Goal: Task Accomplishment & Management: Complete application form

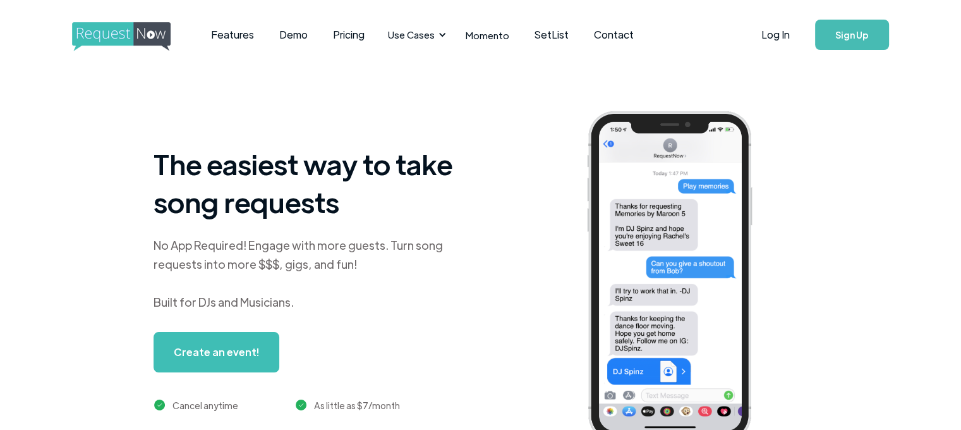
click at [233, 358] on link "Create an event!" at bounding box center [217, 352] width 126 height 40
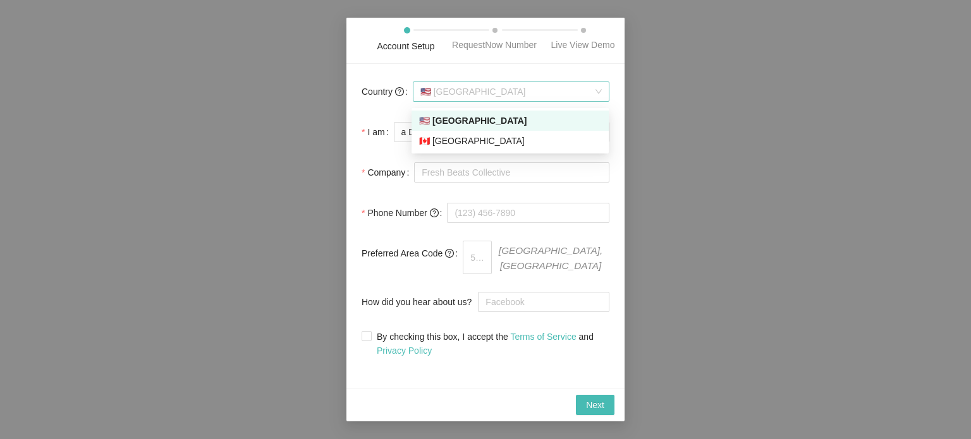
click at [457, 99] on span "🇺🇸 United States" at bounding box center [510, 91] width 181 height 19
click at [460, 118] on div "🇺🇸 United States" at bounding box center [510, 121] width 182 height 14
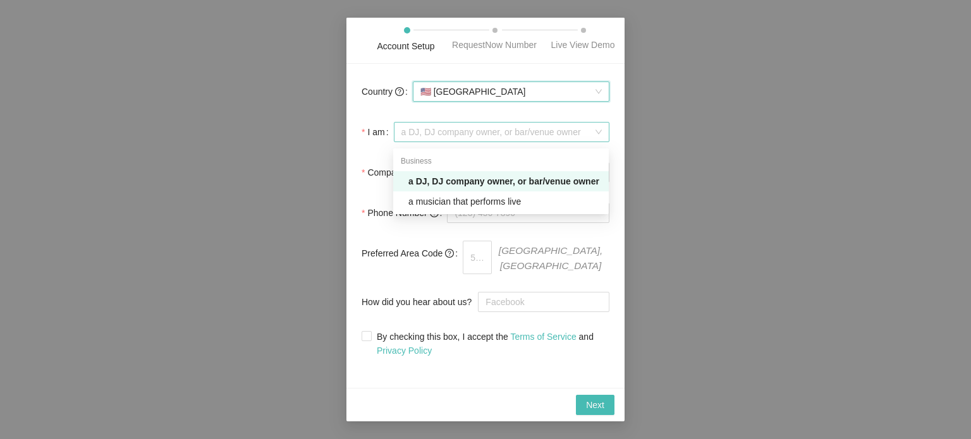
click at [457, 133] on span "a DJ, DJ company owner, or bar/venue owner" at bounding box center [501, 132] width 200 height 19
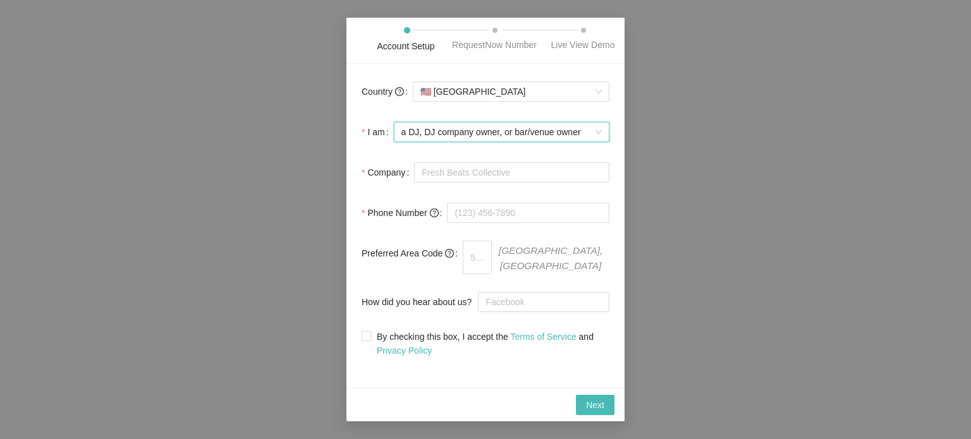
click at [457, 133] on span "a DJ, DJ company owner, or bar/venue owner" at bounding box center [501, 132] width 200 height 19
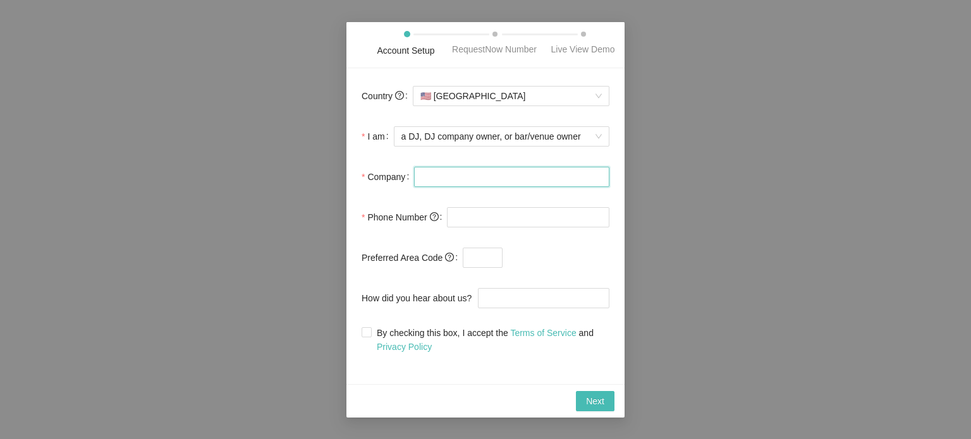
click at [457, 184] on input "Company" at bounding box center [511, 177] width 195 height 20
type input "TERRAVIBES"
click at [521, 215] on input "tel" at bounding box center [528, 217] width 162 height 20
type input "(557) 696-0623"
click at [480, 250] on input "text" at bounding box center [483, 258] width 40 height 20
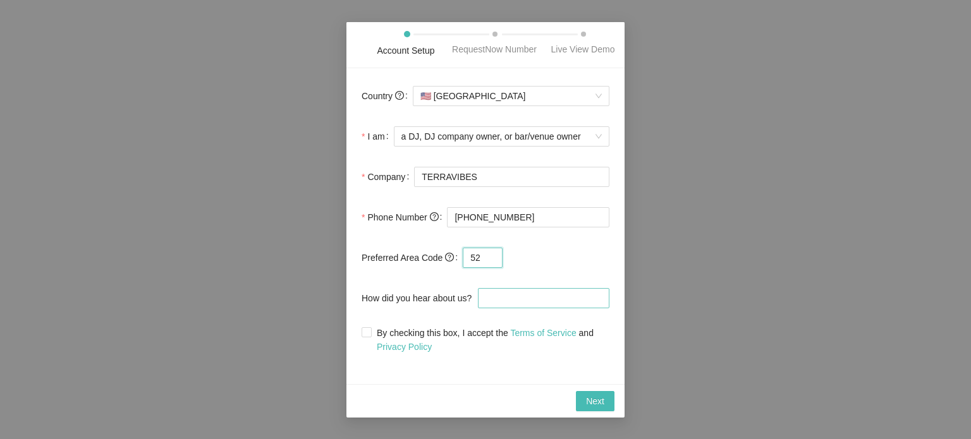
type input "52"
click at [525, 293] on input "How did you hear about us?" at bounding box center [543, 298] width 131 height 20
type input "D"
type input "GOOGLE"
click at [360, 336] on div "Country 🇺🇸 United States I am a DJ, DJ company owner, or bar/venue owner Compan…" at bounding box center [485, 226] width 278 height 316
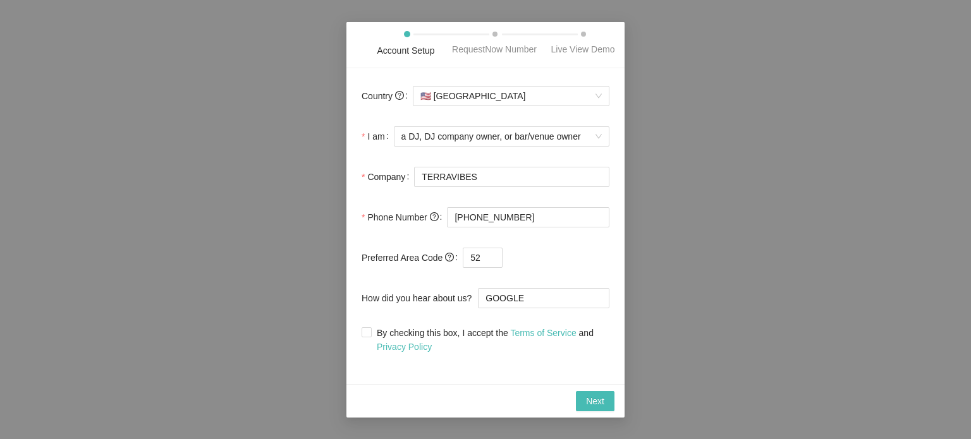
click at [360, 336] on div "Country 🇺🇸 United States I am a DJ, DJ company owner, or bar/venue owner Compan…" at bounding box center [485, 226] width 278 height 316
click at [364, 334] on input "By checking this box, I accept the Terms of Service and Privacy Policy" at bounding box center [365, 331] width 9 height 9
checkbox input "true"
click at [598, 393] on button "Next" at bounding box center [595, 401] width 39 height 20
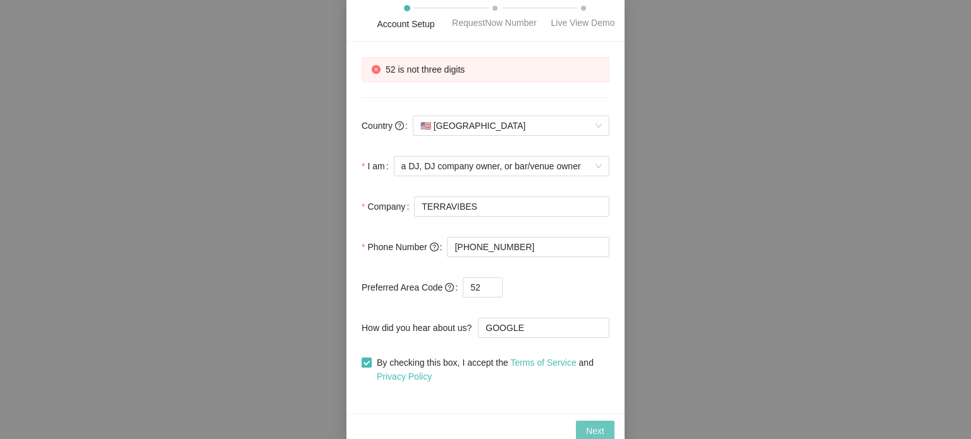
scroll to position [5, 0]
click at [478, 277] on input "52" at bounding box center [483, 287] width 40 height 20
type input "521"
click at [596, 423] on span "Next" at bounding box center [595, 430] width 18 height 14
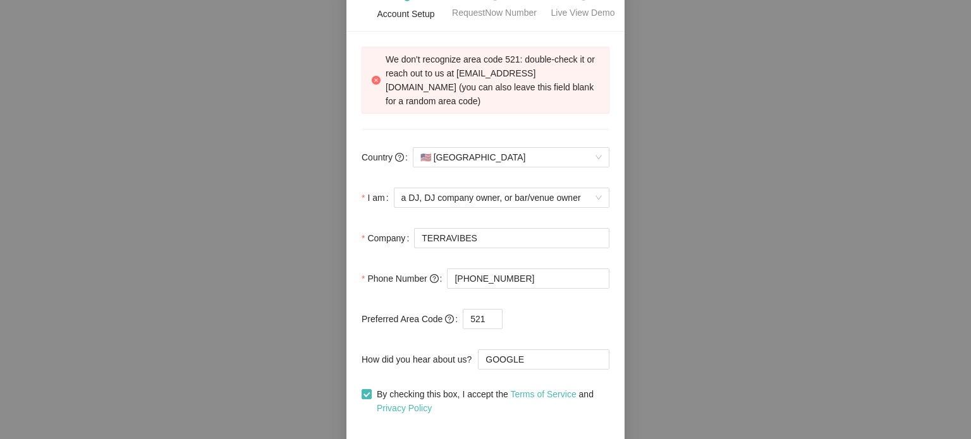
scroll to position [20, 0]
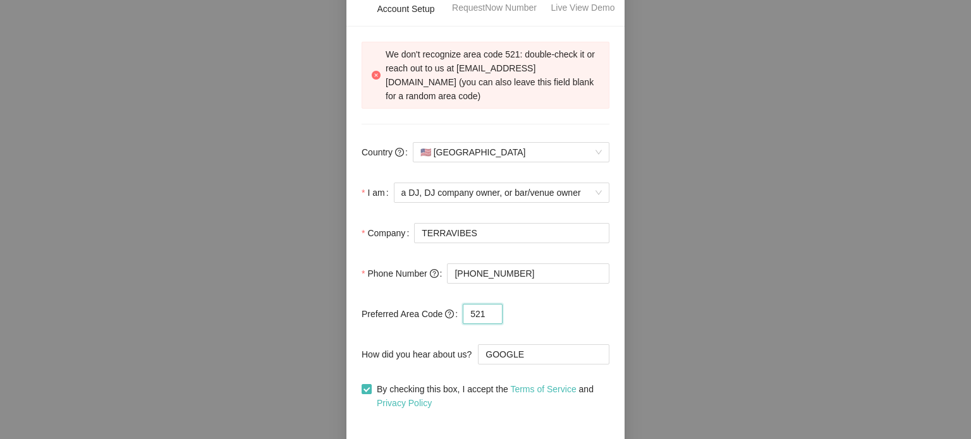
click at [489, 304] on input "521" at bounding box center [483, 314] width 40 height 20
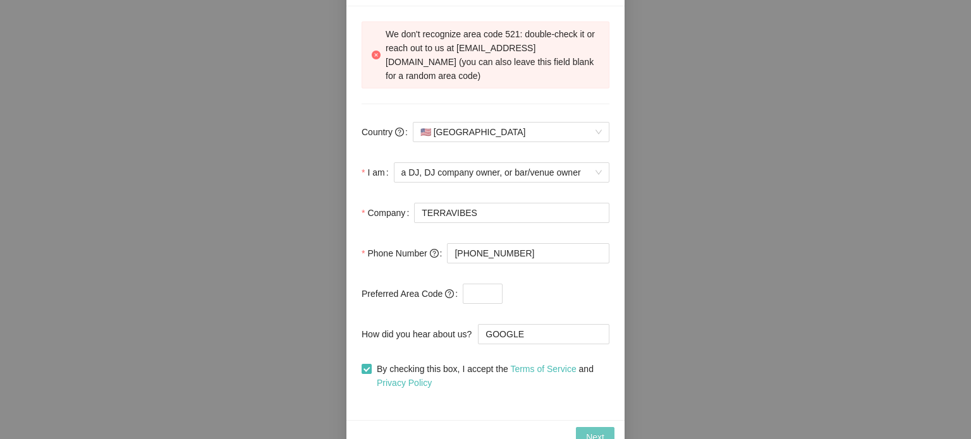
click at [582, 427] on button "Next" at bounding box center [595, 437] width 39 height 20
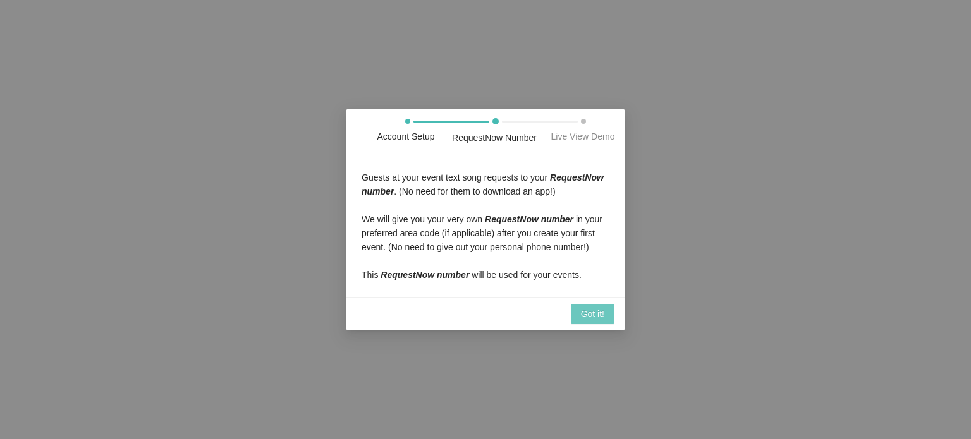
click at [600, 305] on button "Got it!" at bounding box center [593, 314] width 44 height 20
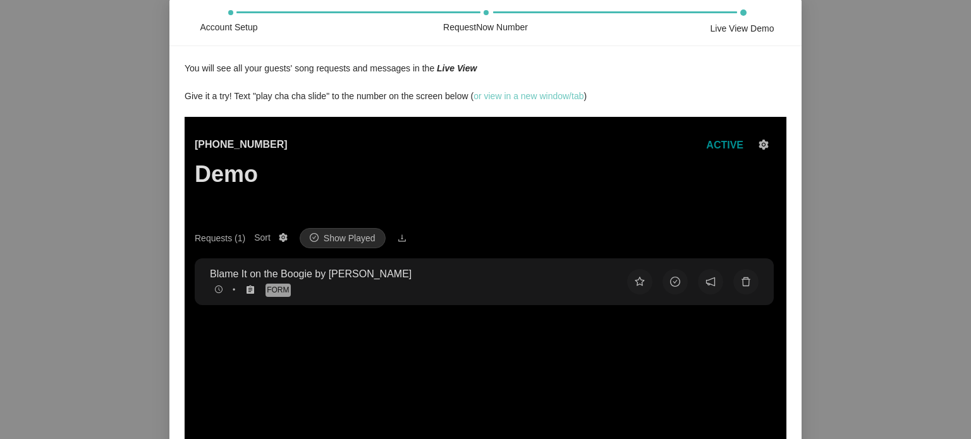
click at [558, 95] on link "or view in a new window/tab" at bounding box center [528, 96] width 110 height 10
click at [275, 140] on div "(425) 657-3354 Demo ACTIVE" at bounding box center [485, 182] width 581 height 91
